Goal: Task Accomplishment & Management: Use online tool/utility

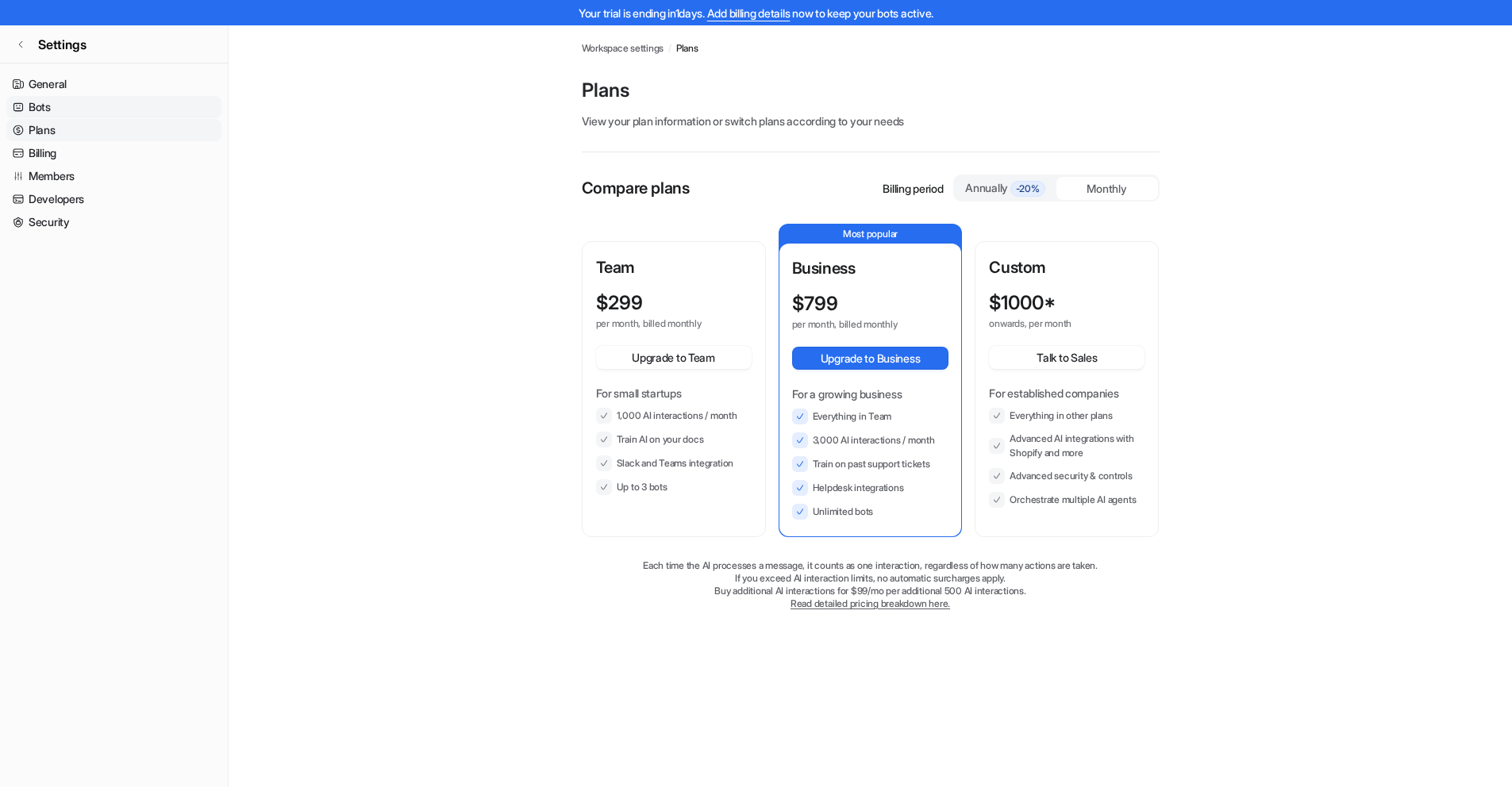
click at [34, 102] on link "Bots" at bounding box center [114, 107] width 215 height 23
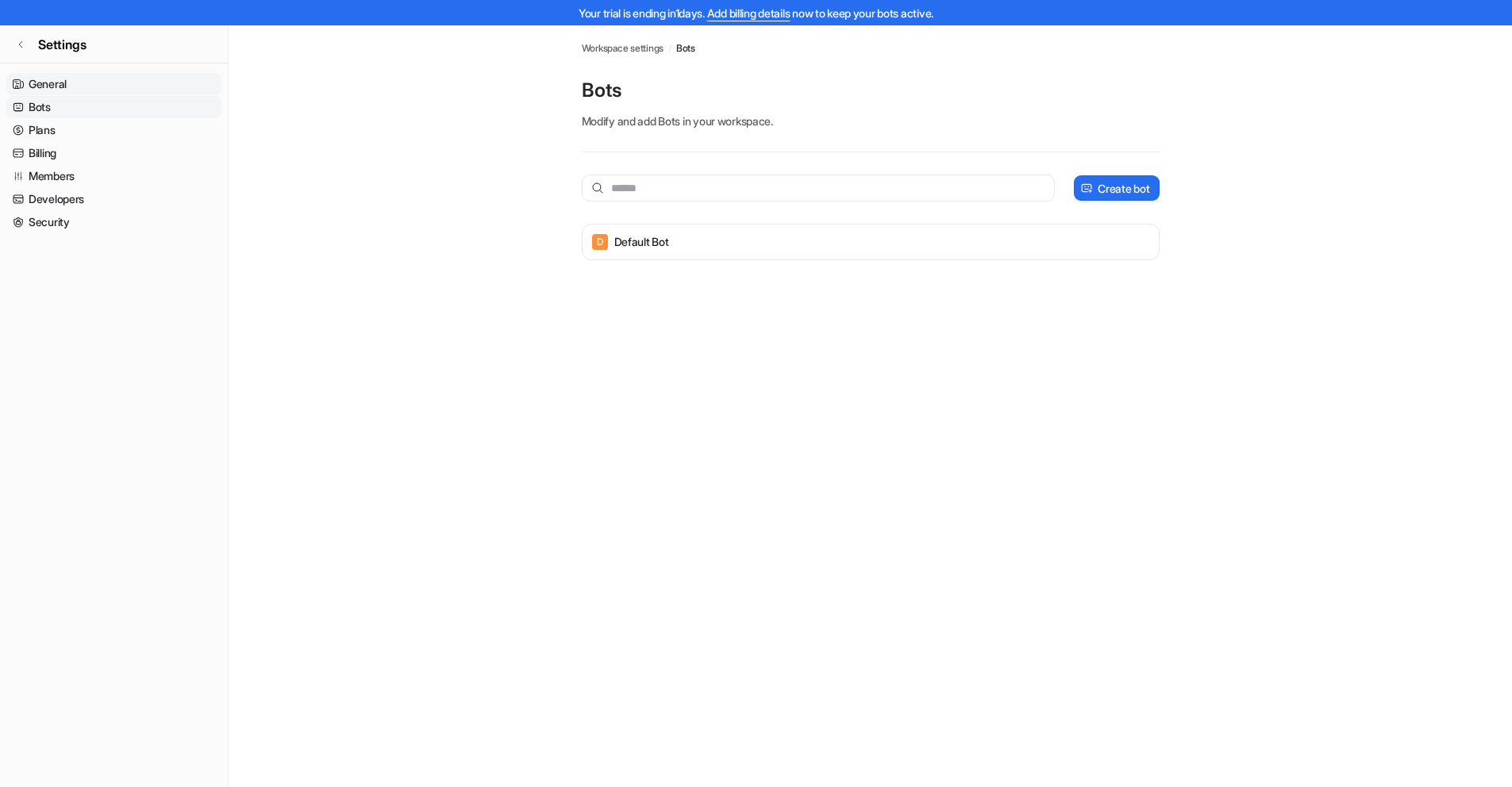
click at [49, 88] on link "General" at bounding box center [114, 85] width 215 height 23
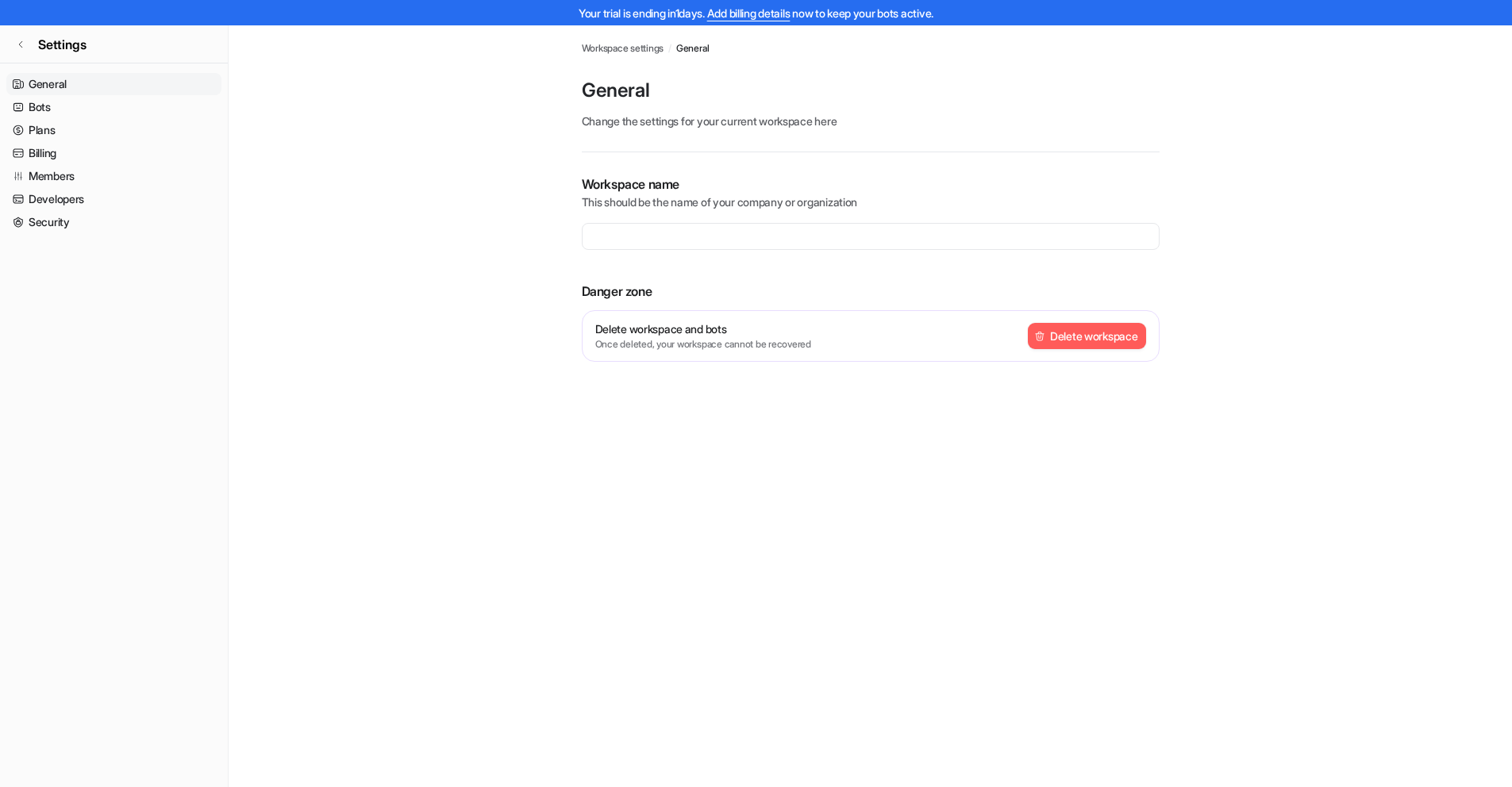
type input "**********"
click at [31, 43] on link "Settings" at bounding box center [114, 44] width 227 height 38
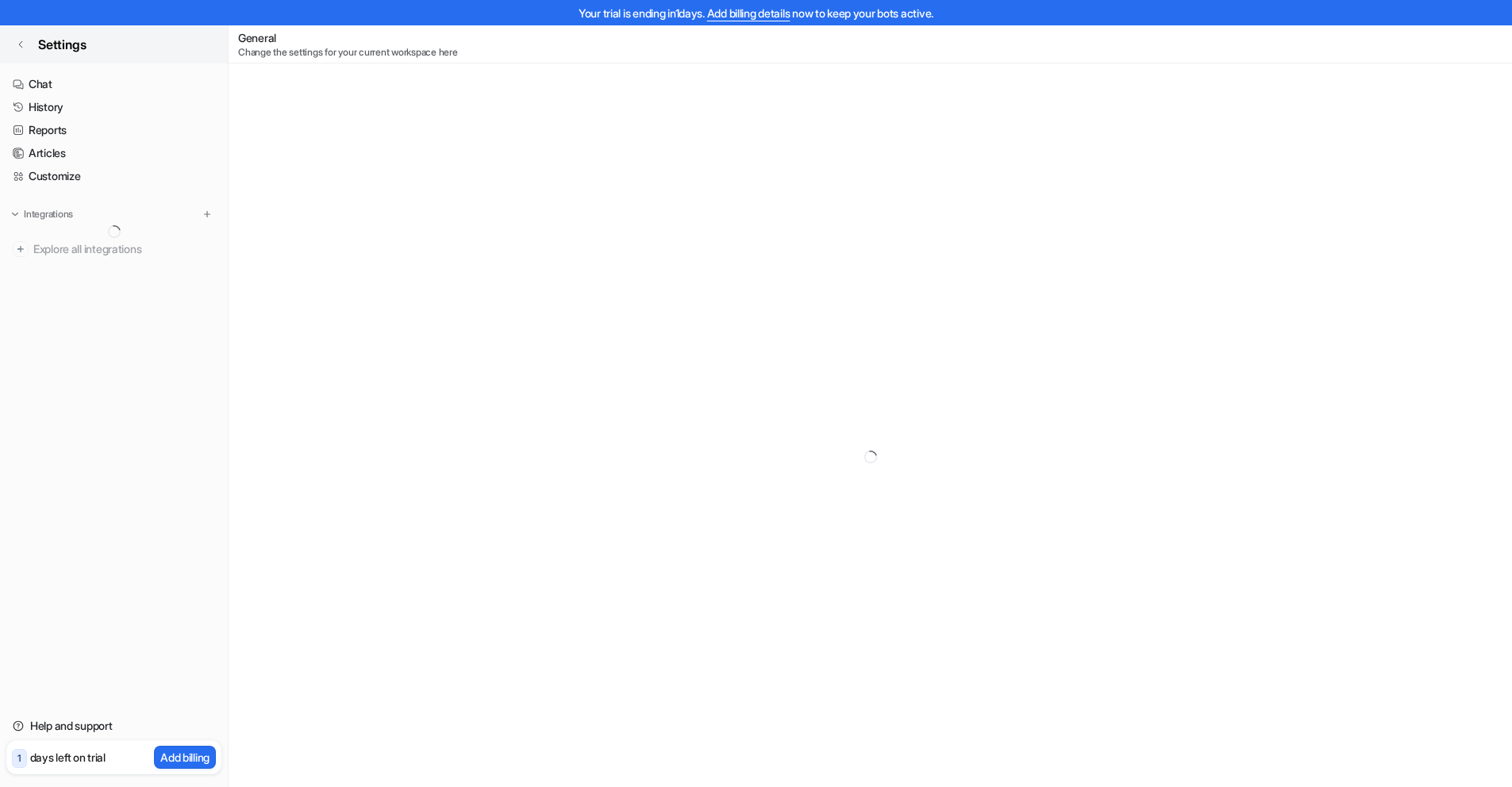
click at [20, 43] on icon at bounding box center [21, 44] width 3 height 6
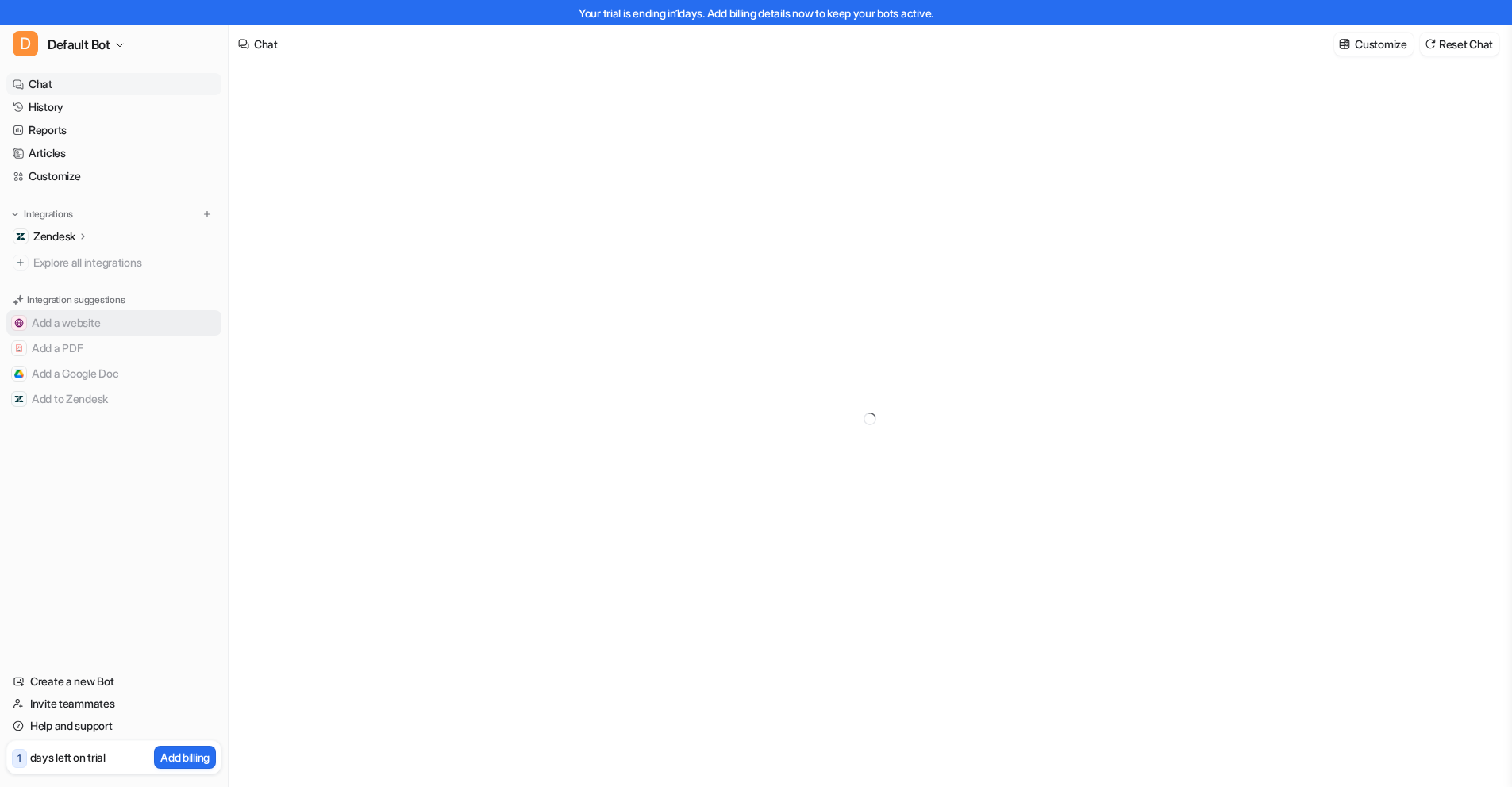
scroll to position [25, 0]
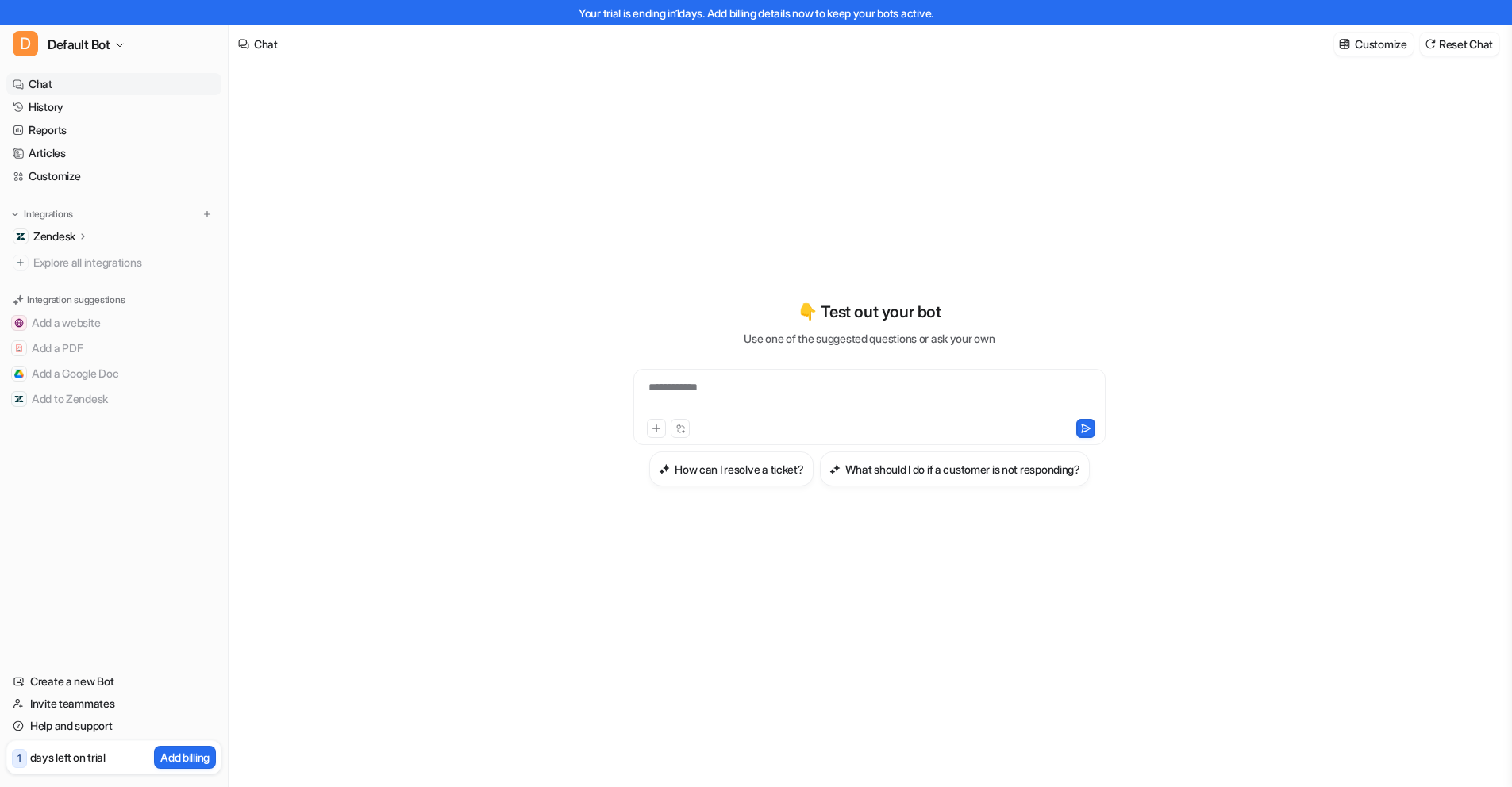
click at [69, 238] on p "Zendesk" at bounding box center [54, 236] width 42 height 16
click at [92, 356] on span "Explore all integrations" at bounding box center [123, 353] width 181 height 25
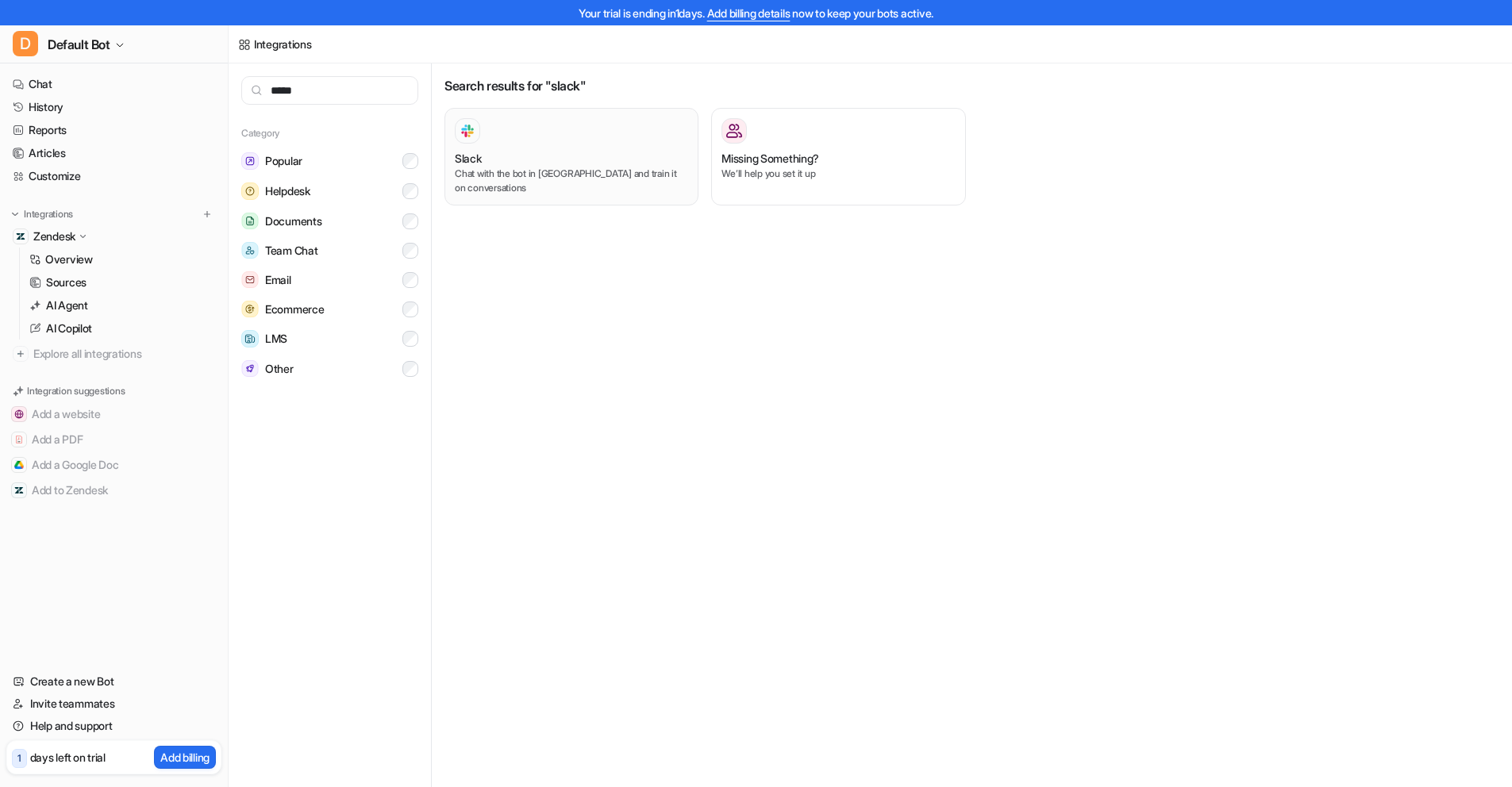
type input "*****"
click at [489, 128] on div at bounding box center [571, 131] width 233 height 25
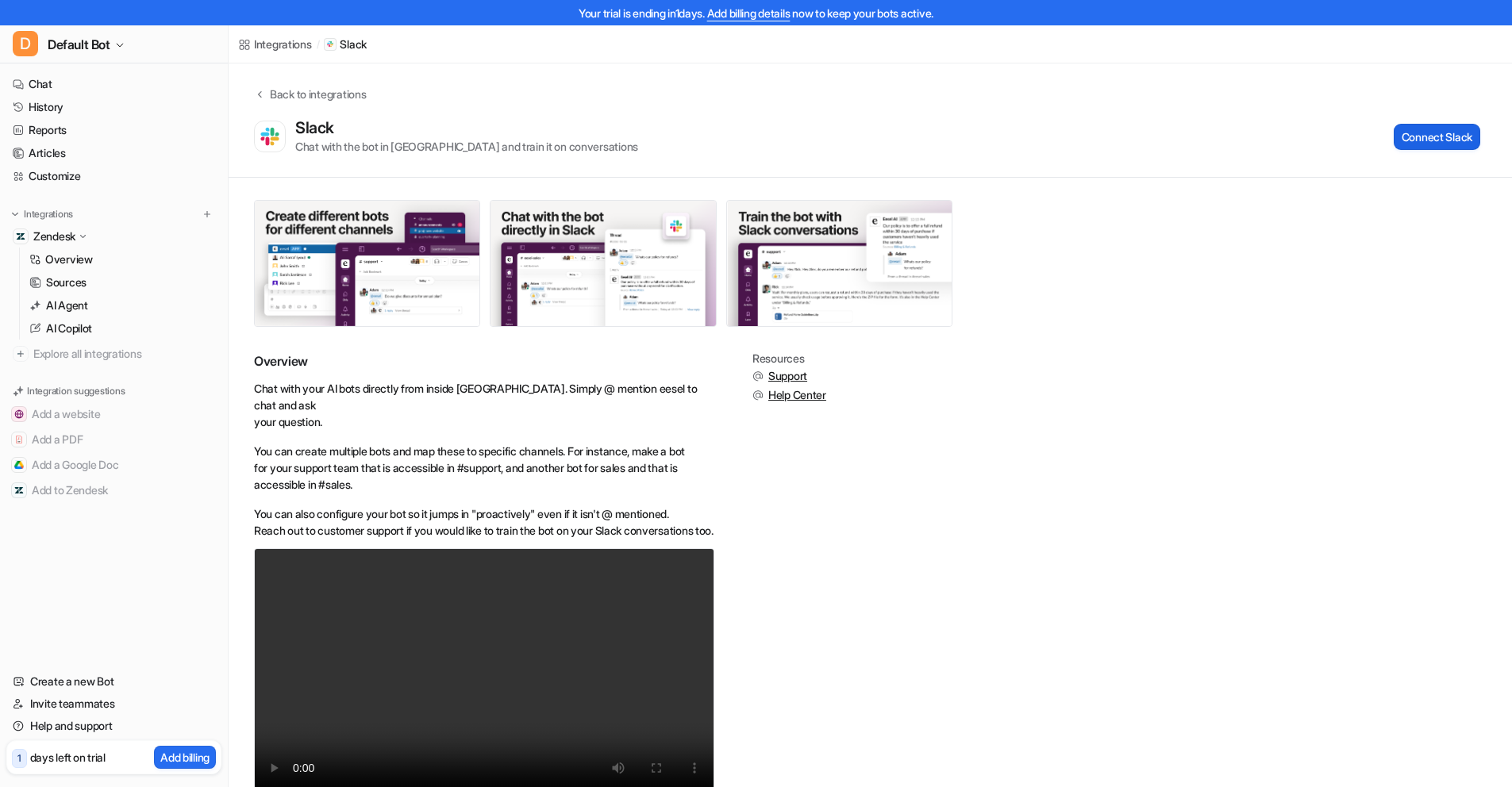
click at [1452, 138] on button "Connect Slack" at bounding box center [1436, 137] width 86 height 26
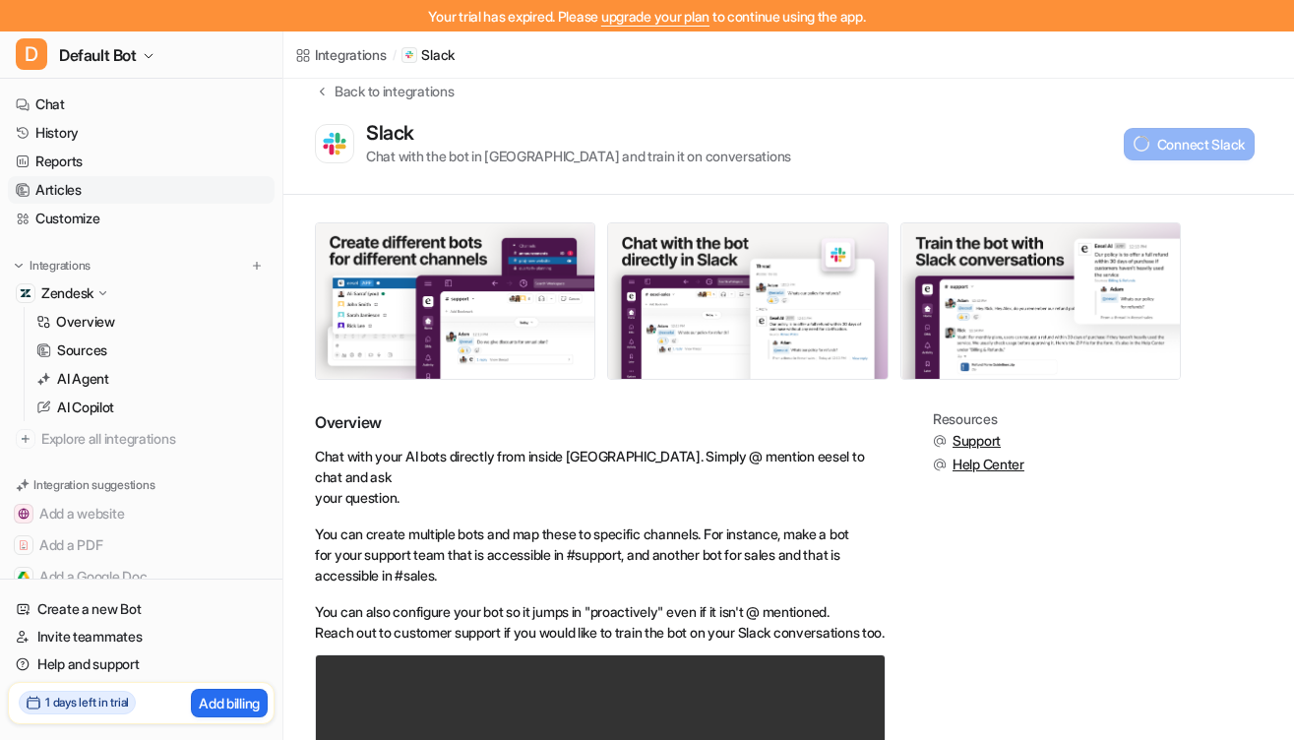
click at [83, 178] on link "Articles" at bounding box center [141, 190] width 267 height 28
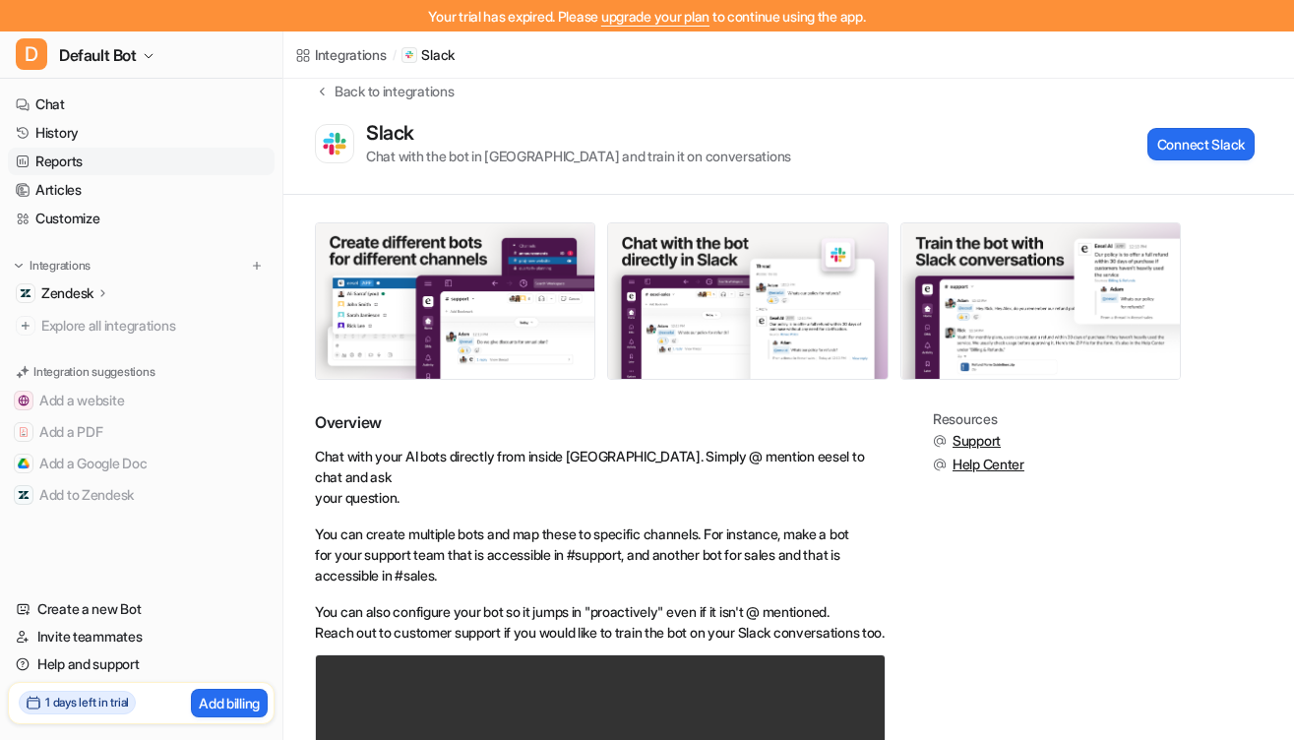
scroll to position [312, 0]
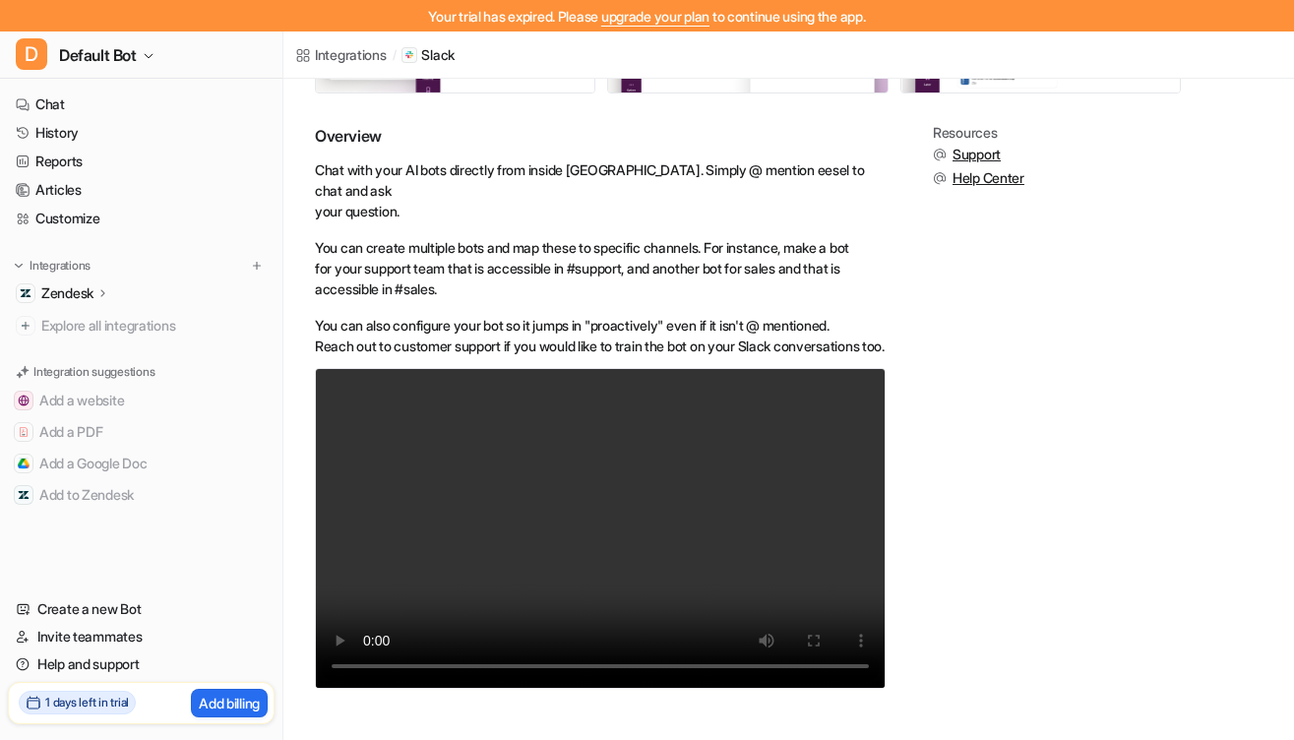
click at [109, 264] on div "Integrations" at bounding box center [141, 266] width 251 height 20
click at [104, 291] on icon at bounding box center [102, 292] width 4 height 7
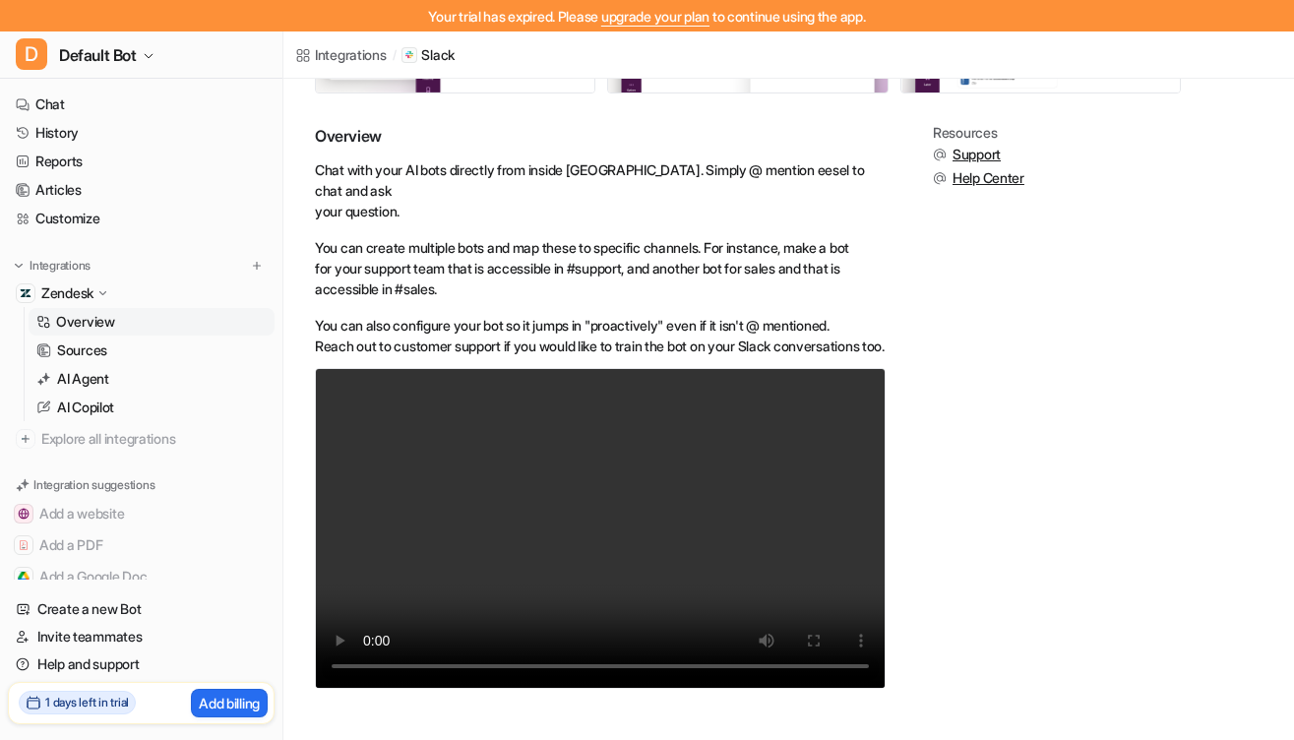
click at [100, 328] on p "Overview" at bounding box center [85, 322] width 59 height 20
